Goal: Task Accomplishment & Management: Manage account settings

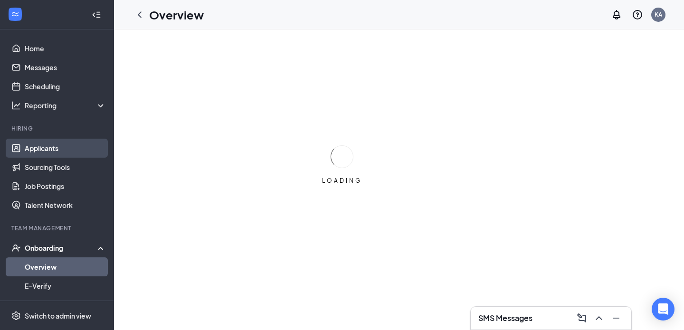
click at [54, 146] on link "Applicants" at bounding box center [65, 148] width 81 height 19
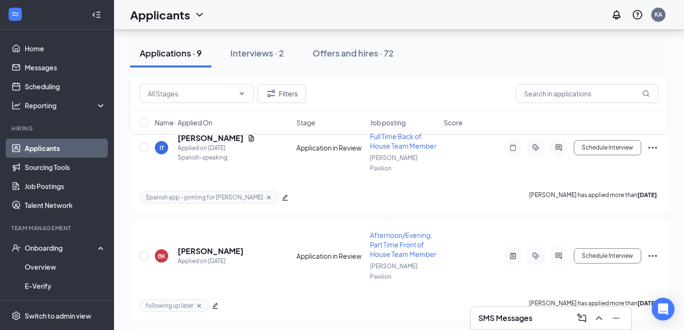
scroll to position [623, 0]
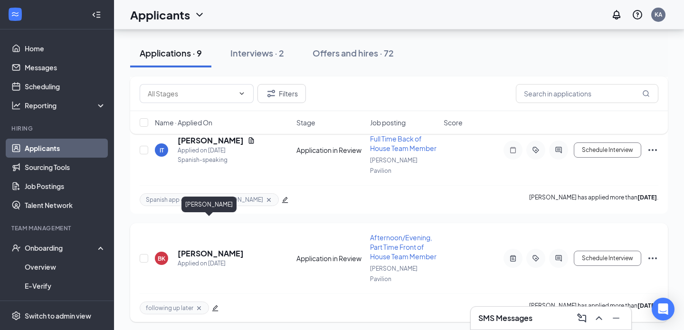
click at [206, 248] on h5 "[PERSON_NAME]" at bounding box center [211, 253] width 66 height 10
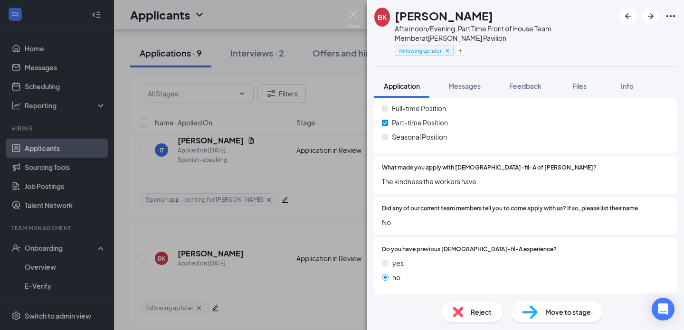
scroll to position [181, 0]
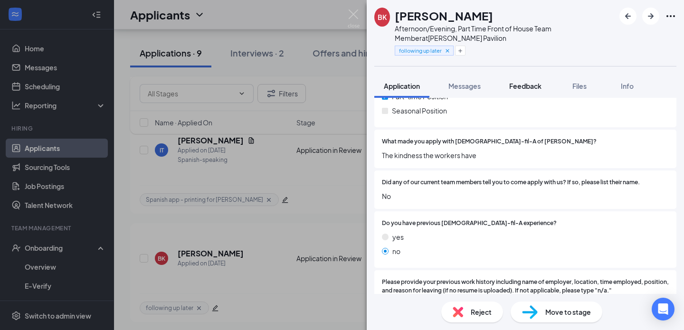
click at [534, 88] on span "Feedback" at bounding box center [525, 86] width 32 height 9
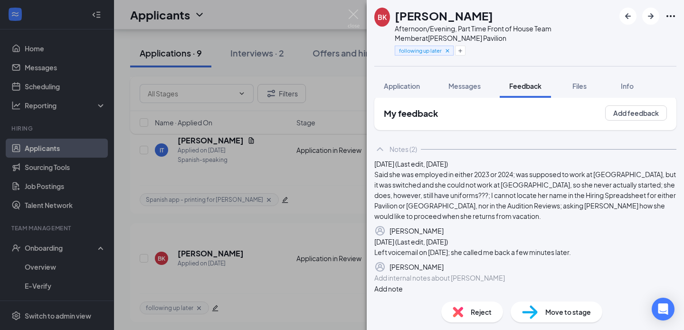
scroll to position [57, 0]
click at [309, 17] on div "BK [PERSON_NAME] Afternoon/Evening, Part Time Front of House Team Member at [PE…" at bounding box center [342, 165] width 684 height 330
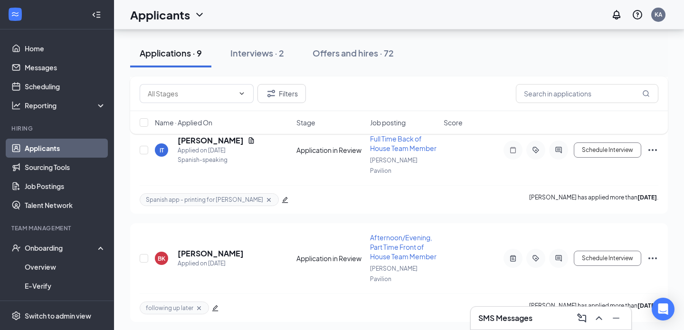
click at [160, 19] on h1 "Applicants" at bounding box center [160, 15] width 60 height 16
click at [153, 56] on link "Archived applicants" at bounding box center [168, 51] width 64 height 9
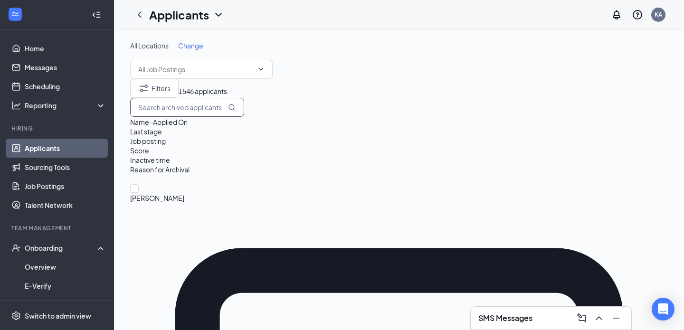
click at [244, 117] on input "text" at bounding box center [187, 107] width 114 height 19
type input "b"
type input "[PERSON_NAME]"
click at [244, 117] on input "[PERSON_NAME]" at bounding box center [187, 107] width 114 height 19
